Goal: Task Accomplishment & Management: Use online tool/utility

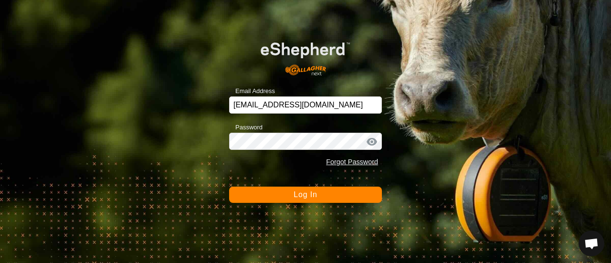
click at [268, 193] on button "Log In" at bounding box center [305, 195] width 153 height 16
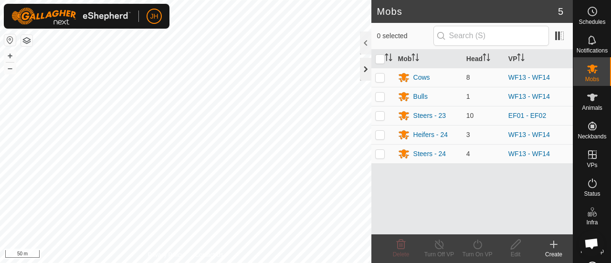
click at [366, 71] on div at bounding box center [365, 69] width 11 height 23
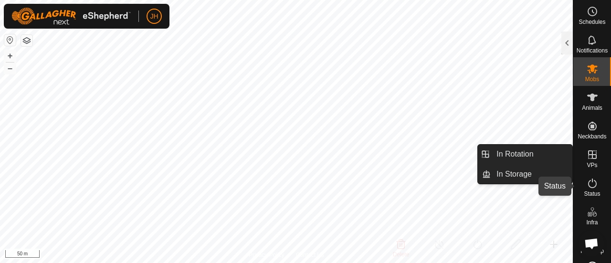
click at [587, 192] on span "Status" at bounding box center [592, 194] width 16 height 6
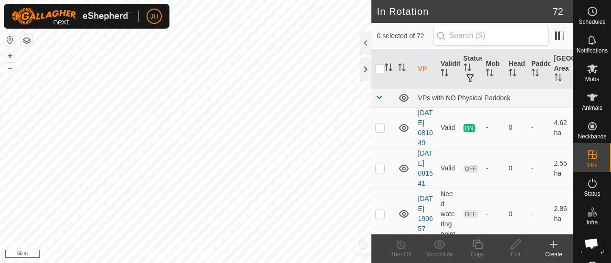
click at [553, 254] on div "Create" at bounding box center [554, 254] width 38 height 9
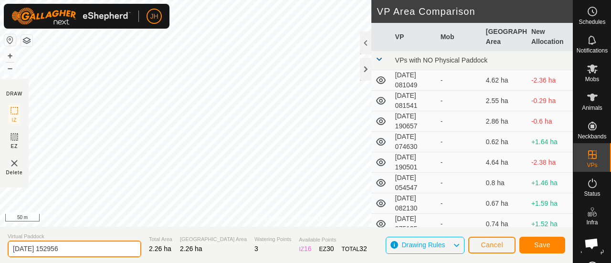
drag, startPoint x: 89, startPoint y: 246, endPoint x: 8, endPoint y: 244, distance: 81.2
click at [8, 244] on input "[DATE] 152956" at bounding box center [75, 249] width 134 height 17
type input "STEERS TEMP - DELETE"
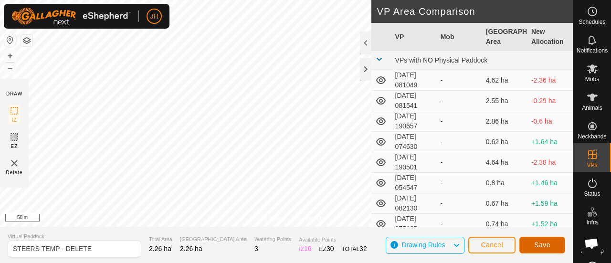
click at [537, 244] on span "Save" at bounding box center [542, 245] width 16 height 8
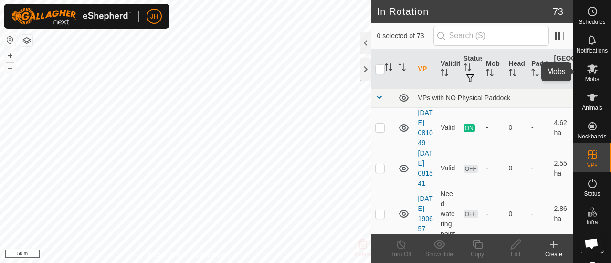
click at [591, 73] on icon at bounding box center [592, 68] width 11 height 9
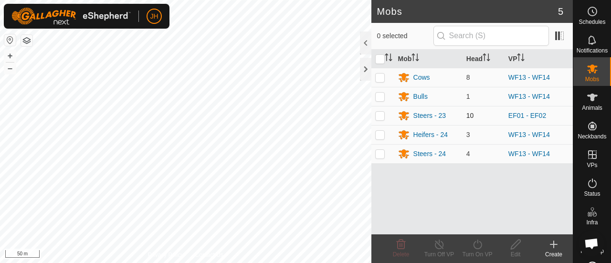
click at [383, 117] on p-checkbox at bounding box center [380, 116] width 10 height 8
checkbox input "true"
click at [473, 254] on div "Turn On VP" at bounding box center [477, 254] width 38 height 9
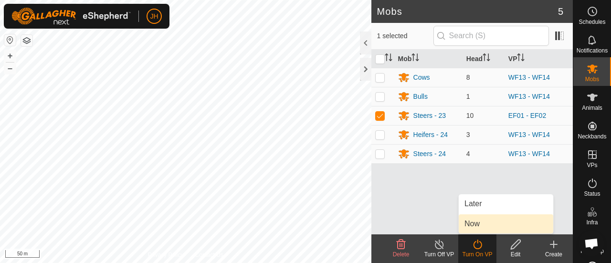
click at [482, 221] on link "Now" at bounding box center [506, 223] width 95 height 19
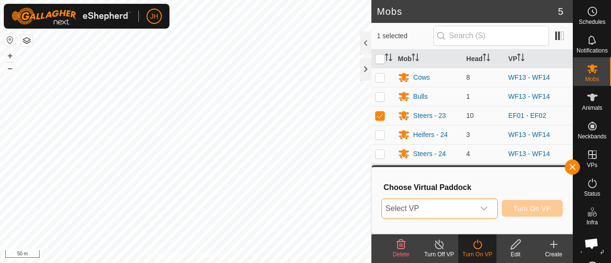
click at [456, 212] on span "Select VP" at bounding box center [428, 208] width 93 height 19
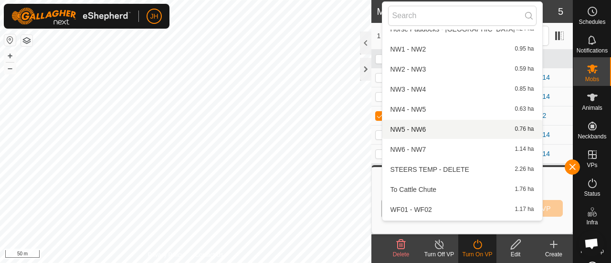
scroll to position [947, 0]
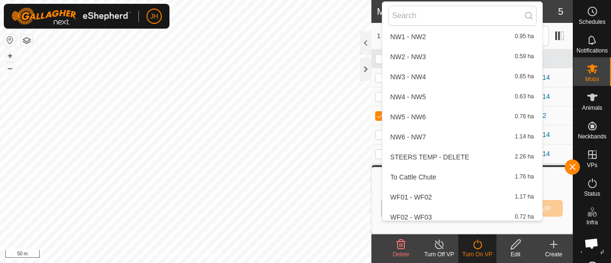
click at [427, 156] on li "STEERS TEMP - DELETE 2.26 ha" at bounding box center [462, 157] width 160 height 19
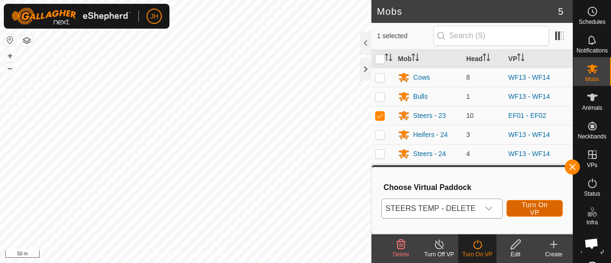
click at [522, 208] on span "Turn On VP" at bounding box center [534, 208] width 32 height 15
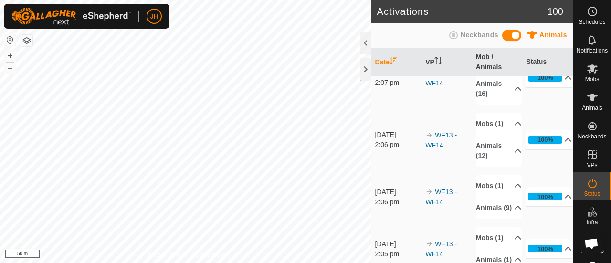
scroll to position [92, 0]
click at [588, 70] on icon at bounding box center [592, 68] width 11 height 9
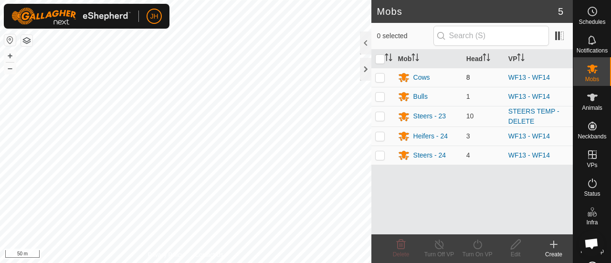
click at [382, 79] on p-checkbox at bounding box center [380, 78] width 10 height 8
checkbox input "true"
click at [383, 102] on td at bounding box center [382, 96] width 23 height 19
checkbox input "true"
click at [380, 137] on p-checkbox at bounding box center [380, 136] width 10 height 8
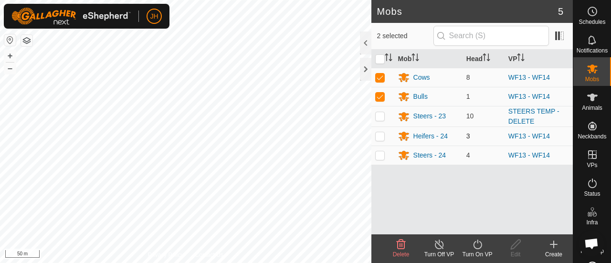
checkbox input "true"
click at [379, 154] on p-checkbox at bounding box center [380, 155] width 10 height 8
checkbox input "true"
click at [475, 250] on icon at bounding box center [478, 244] width 12 height 11
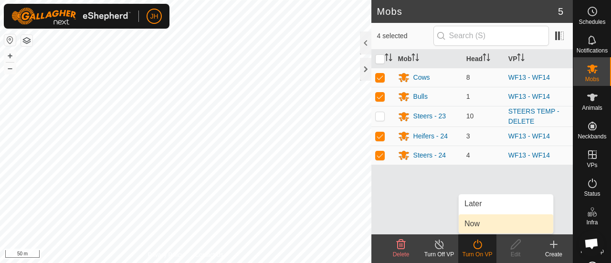
click at [472, 221] on link "Now" at bounding box center [506, 223] width 95 height 19
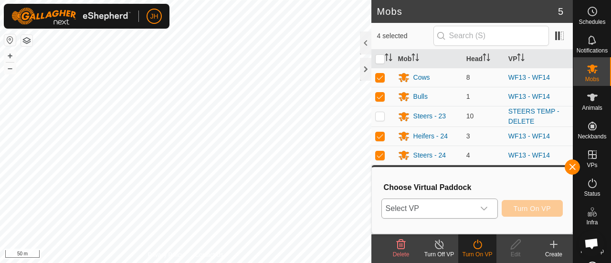
click at [436, 211] on span "Select VP" at bounding box center [428, 208] width 93 height 19
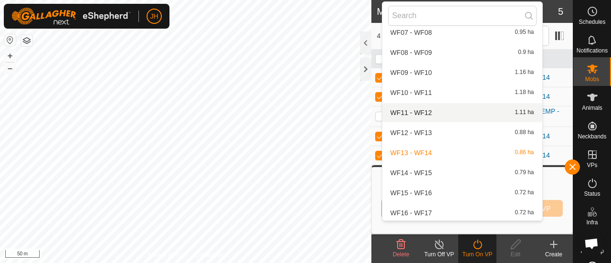
scroll to position [1239, 0]
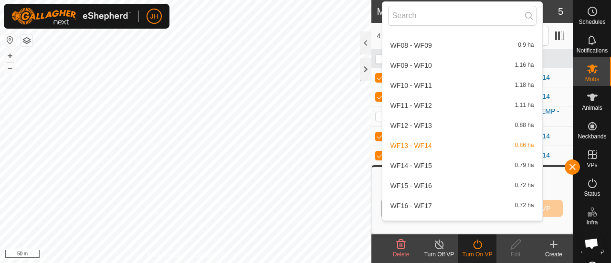
click at [426, 170] on li "WF14 - WF15 0.79 ha" at bounding box center [462, 165] width 160 height 19
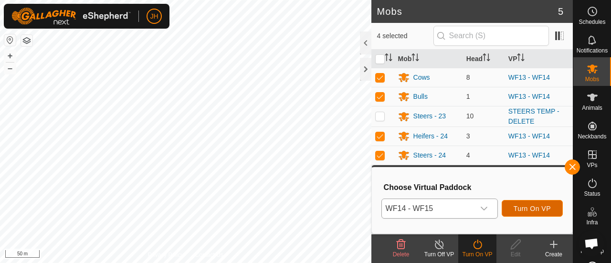
click at [526, 211] on span "Turn On VP" at bounding box center [532, 209] width 37 height 8
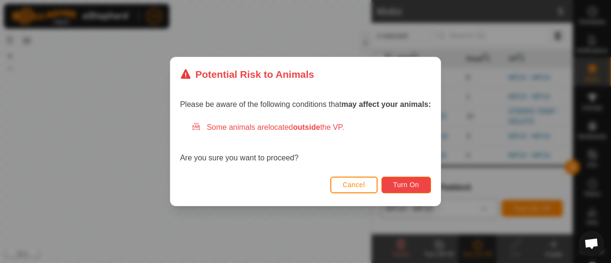
click at [405, 188] on span "Turn On" at bounding box center [406, 185] width 26 height 8
